Goal: Task Accomplishment & Management: Use online tool/utility

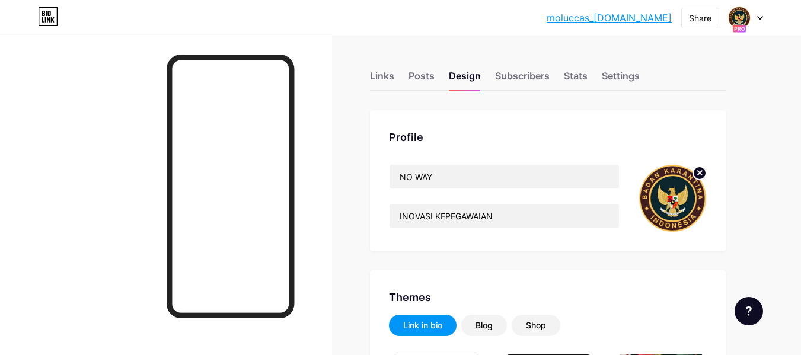
type input "#000000"
type input "#2e4ecc"
click at [757, 18] on div at bounding box center [746, 17] width 34 height 21
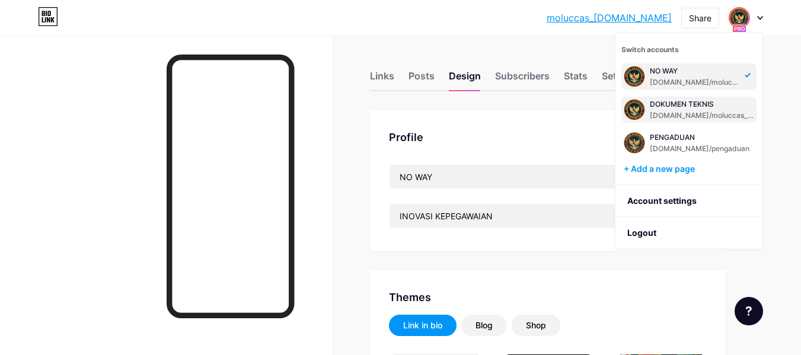
click at [684, 107] on div "DOKUMEN TEKNIS" at bounding box center [702, 104] width 104 height 9
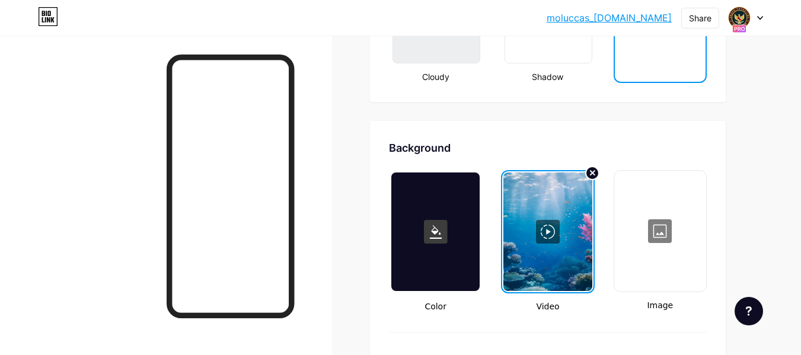
scroll to position [1294, 0]
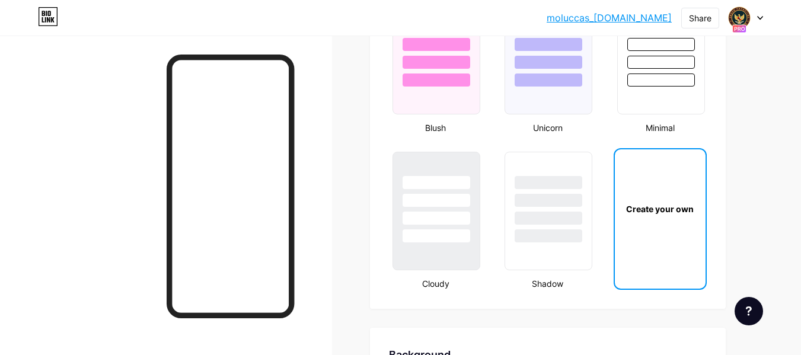
click at [664, 194] on div "Create your own" at bounding box center [660, 208] width 91 height 119
click at [668, 194] on div "Create your own" at bounding box center [660, 208] width 91 height 119
click at [668, 210] on div "Create your own" at bounding box center [660, 209] width 87 height 12
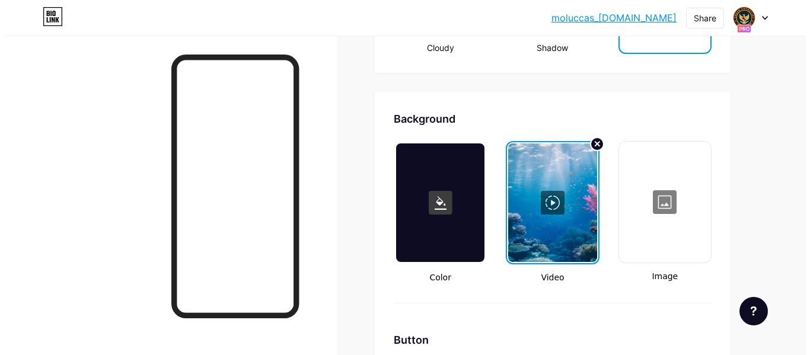
scroll to position [1531, 0]
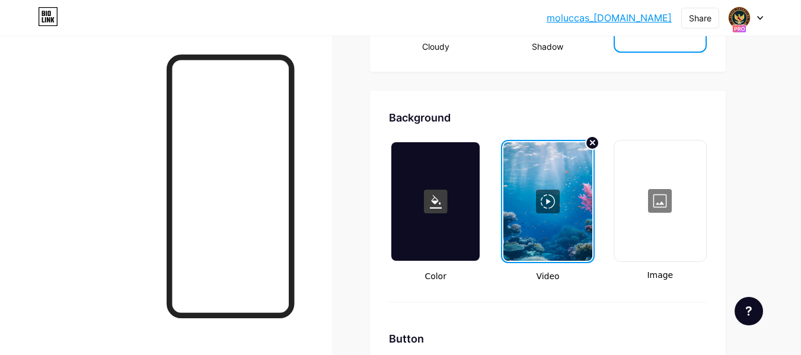
click at [560, 199] on div at bounding box center [548, 201] width 88 height 119
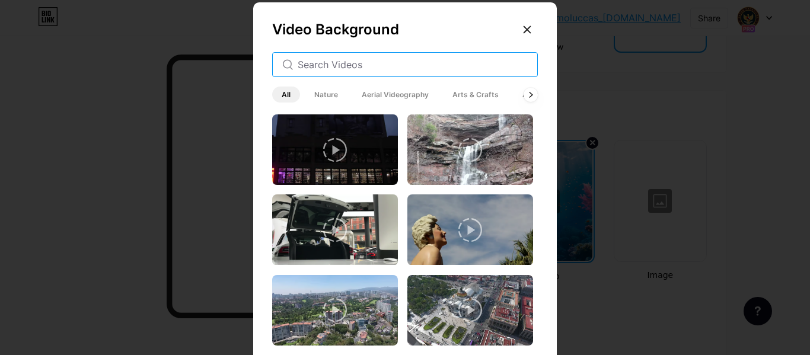
click at [395, 70] on input "text" at bounding box center [413, 65] width 230 height 14
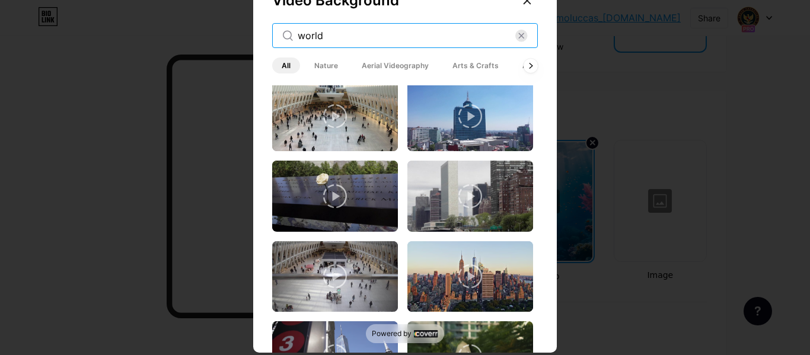
scroll to position [0, 0]
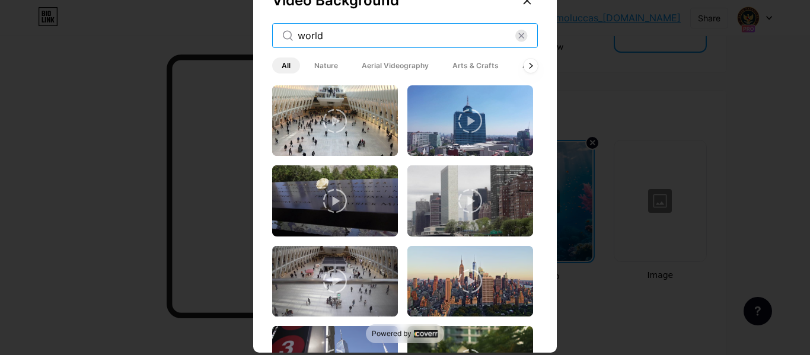
drag, startPoint x: 316, startPoint y: 34, endPoint x: 278, endPoint y: 33, distance: 38.0
click at [278, 33] on div "world" at bounding box center [405, 35] width 266 height 25
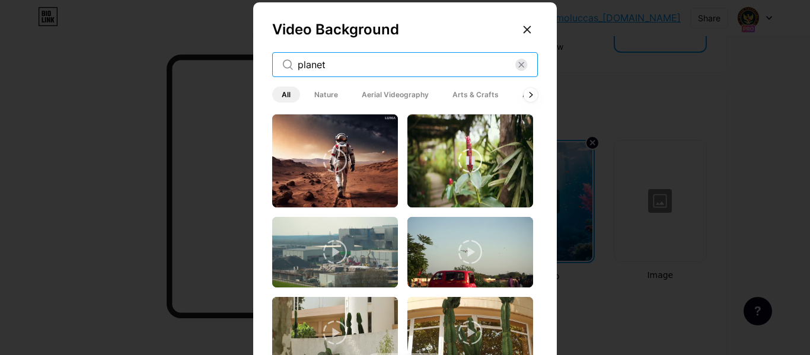
type input "planet"
click at [451, 158] on div at bounding box center [470, 160] width 126 height 93
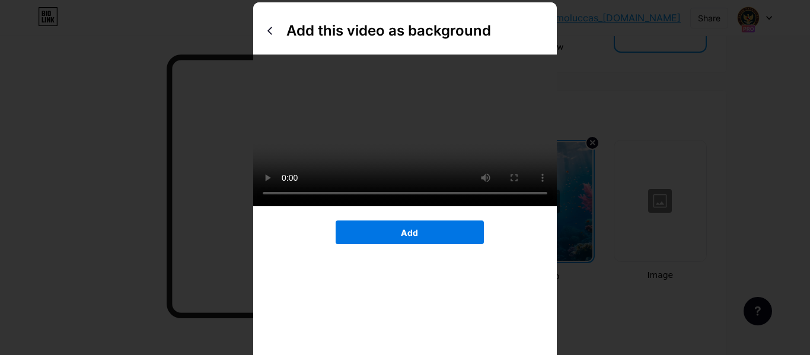
click at [392, 221] on button "Add" at bounding box center [410, 233] width 148 height 24
click at [409, 238] on span "Add" at bounding box center [409, 233] width 17 height 10
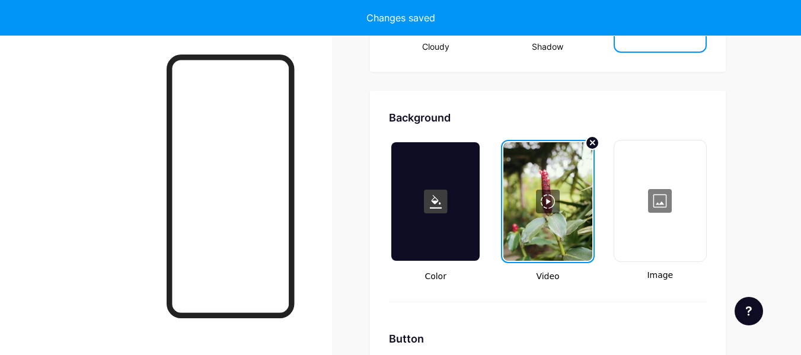
type input "#ffffff"
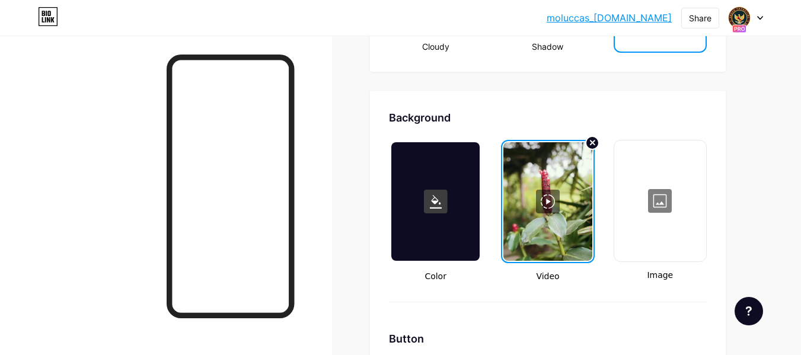
click at [637, 20] on link "moluccas_teknis.bio.link" at bounding box center [609, 18] width 125 height 14
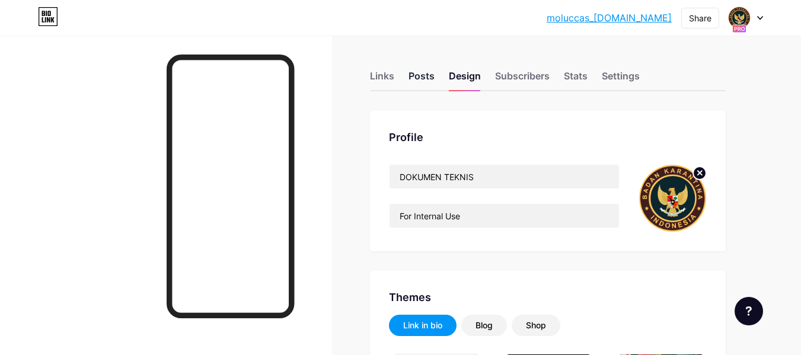
click at [425, 72] on div "Posts" at bounding box center [422, 79] width 26 height 21
click at [420, 77] on div "Posts" at bounding box center [422, 79] width 26 height 21
click at [469, 71] on div "Design" at bounding box center [465, 79] width 32 height 21
click at [416, 72] on div "Posts" at bounding box center [422, 79] width 26 height 21
type input "#000000"
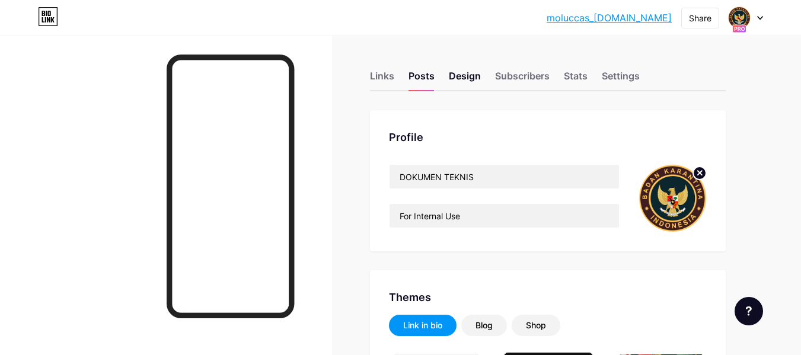
type input "#b1e2da"
click at [463, 77] on div "Design" at bounding box center [465, 79] width 32 height 21
click at [420, 75] on div "Posts" at bounding box center [422, 79] width 26 height 21
click at [461, 70] on div "Design" at bounding box center [465, 79] width 32 height 21
click at [514, 74] on div "Subscribers" at bounding box center [522, 79] width 55 height 21
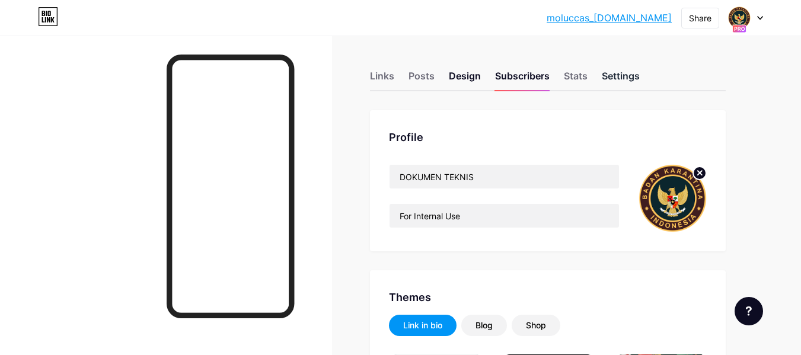
click at [622, 76] on div "Settings" at bounding box center [621, 79] width 38 height 21
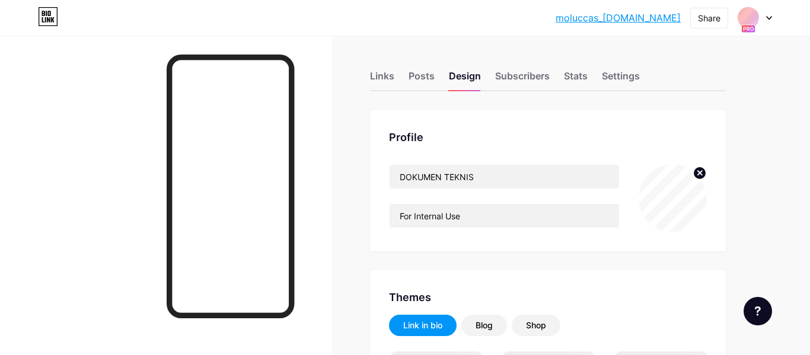
type input "#000000"
type input "#b1e2da"
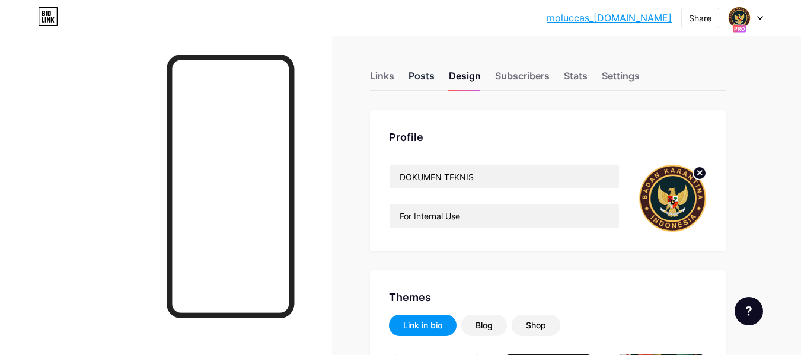
click at [424, 78] on div "Posts" at bounding box center [422, 79] width 26 height 21
click at [374, 75] on div "Links" at bounding box center [382, 79] width 24 height 21
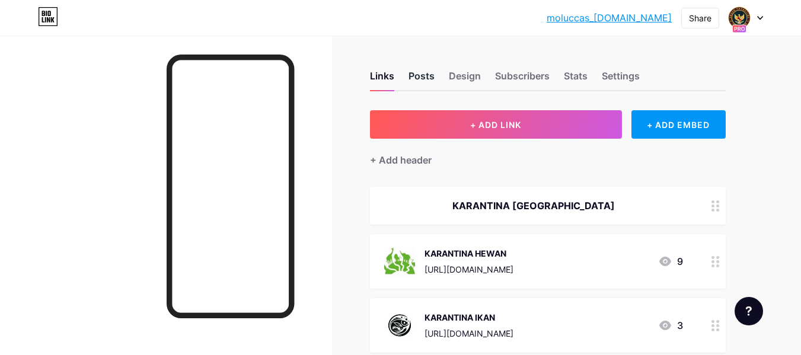
click at [423, 77] on div "Posts" at bounding box center [422, 79] width 26 height 21
click at [427, 78] on div "Posts" at bounding box center [422, 79] width 26 height 21
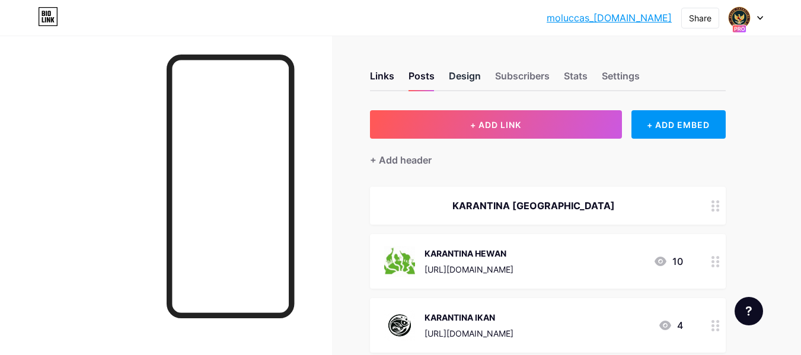
click at [460, 78] on div "Design" at bounding box center [465, 79] width 32 height 21
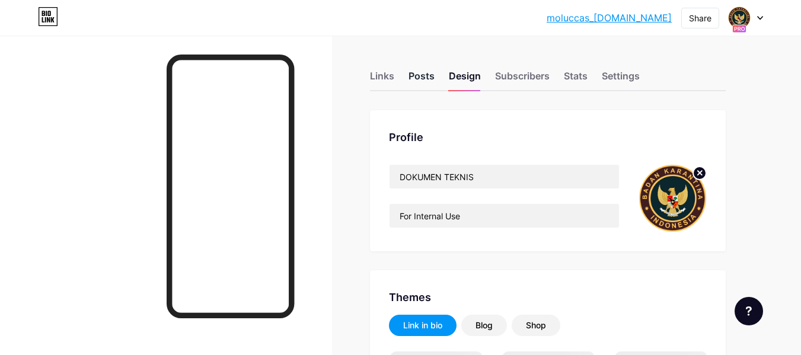
click at [420, 71] on div "Posts" at bounding box center [422, 79] width 26 height 21
click at [515, 78] on div "Subscribers" at bounding box center [522, 79] width 55 height 21
click at [569, 77] on div "Stats" at bounding box center [576, 79] width 24 height 21
click at [624, 76] on div "Settings" at bounding box center [621, 79] width 38 height 21
click at [386, 71] on div "Links" at bounding box center [382, 79] width 24 height 21
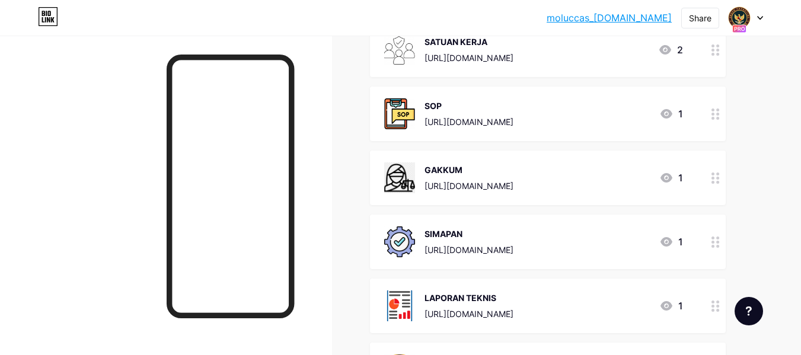
scroll to position [406, 0]
